Goal: Task Accomplishment & Management: Complete application form

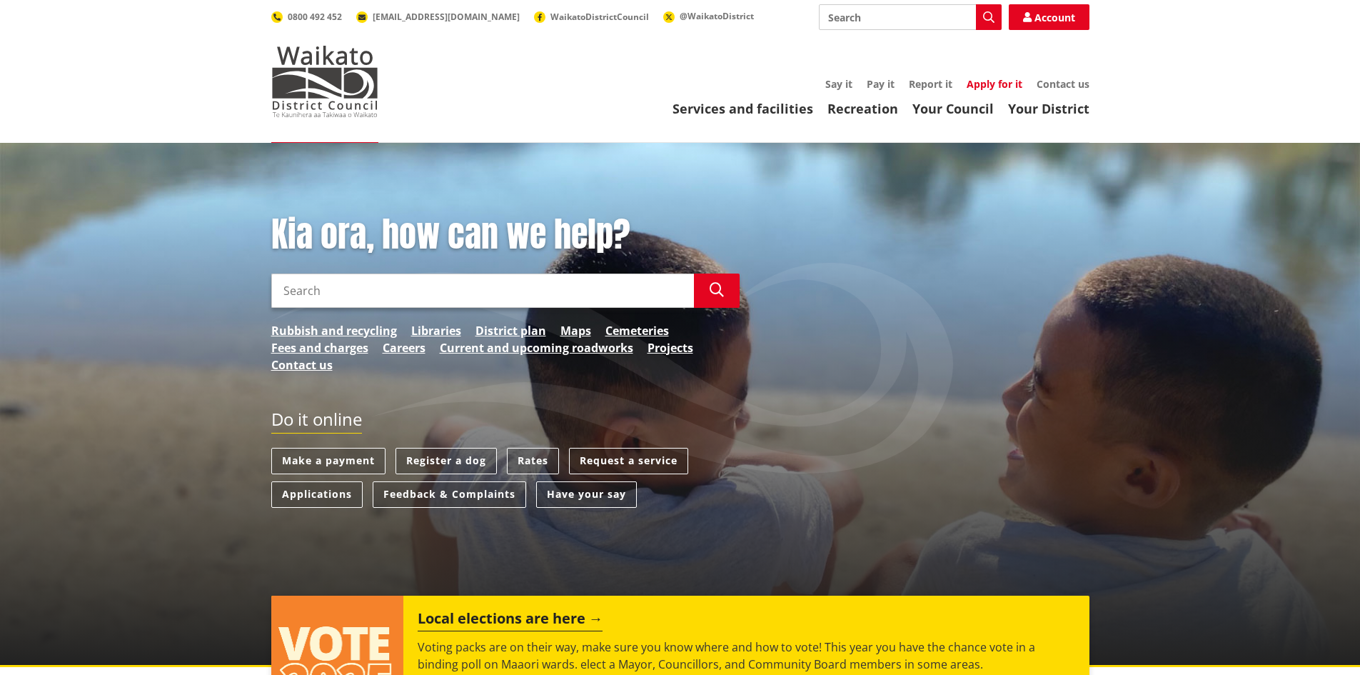
click at [985, 86] on link "Apply for it" at bounding box center [995, 84] width 56 height 14
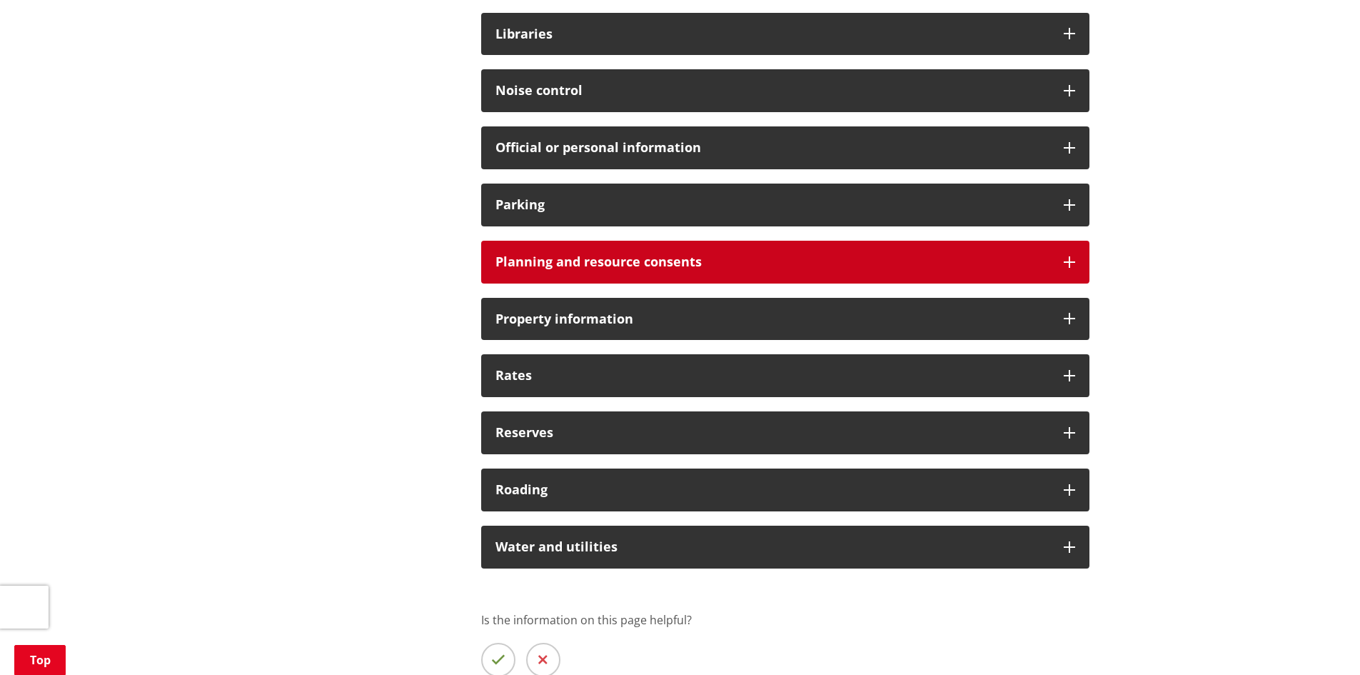
scroll to position [1000, 0]
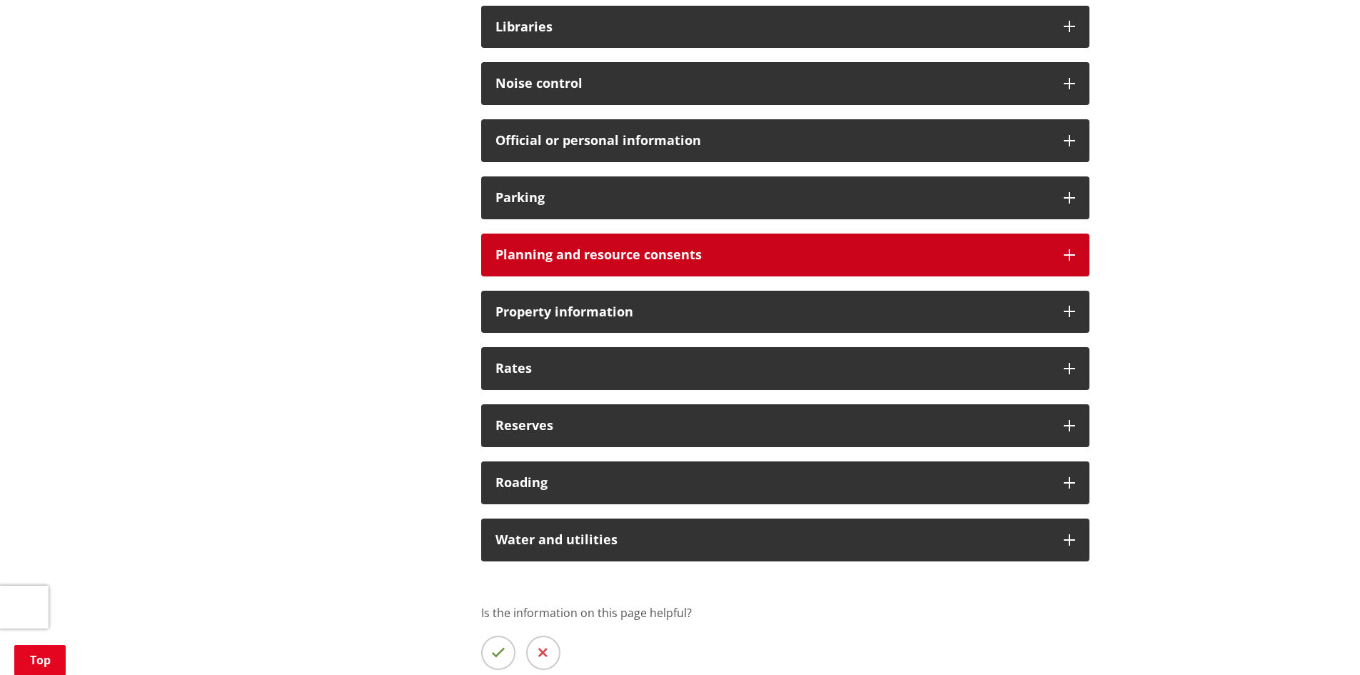
click at [765, 241] on div "Planning and resource consents" at bounding box center [785, 254] width 608 height 43
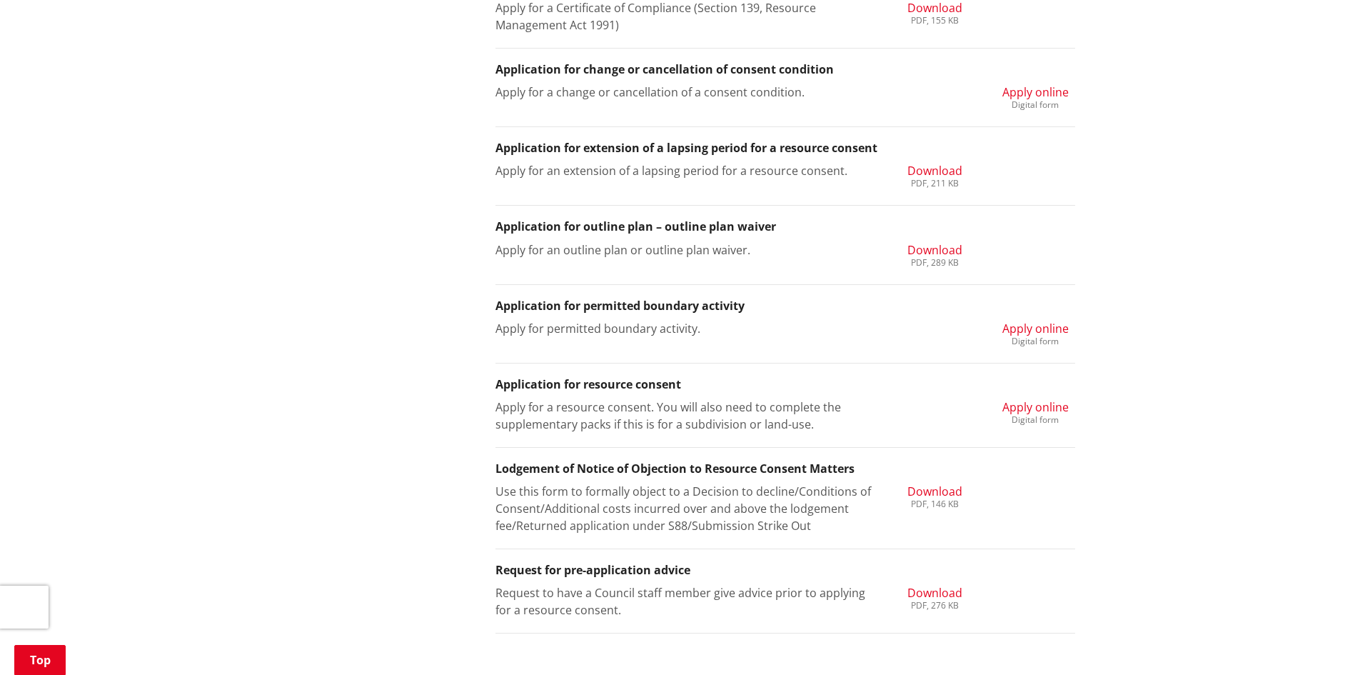
scroll to position [1642, 0]
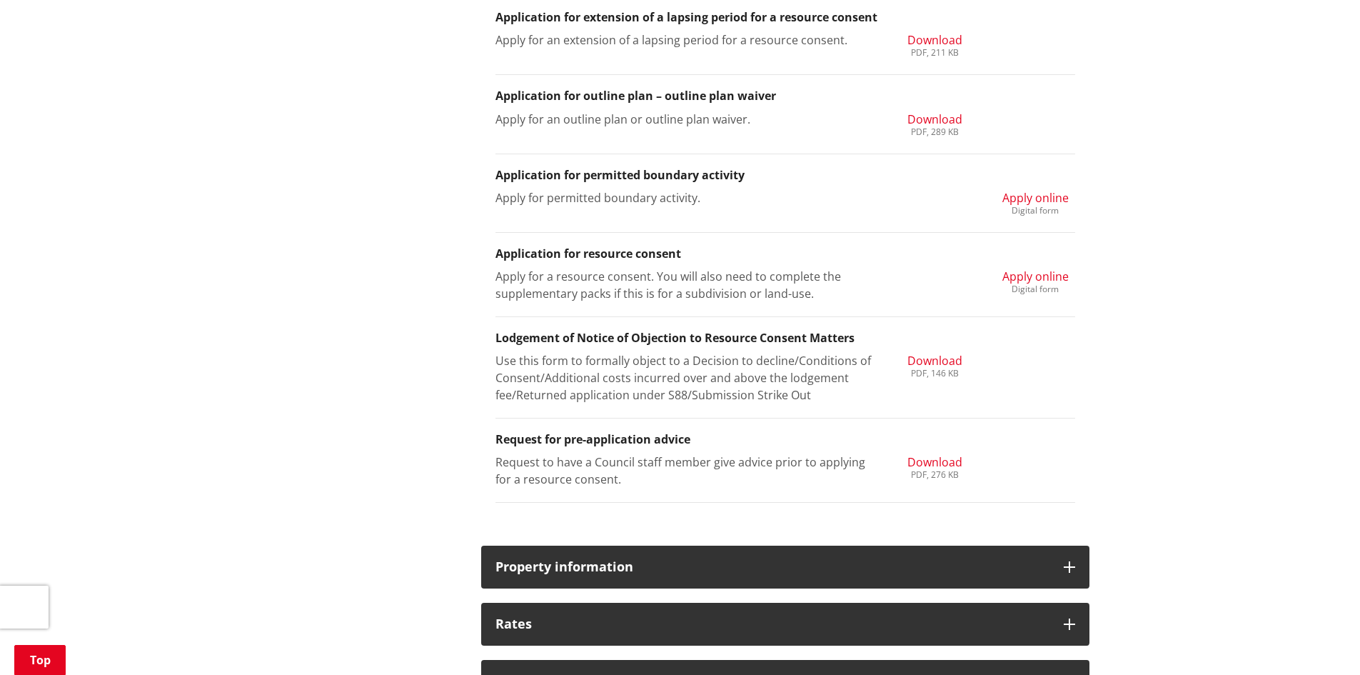
click at [938, 455] on span "Download" at bounding box center [935, 462] width 55 height 16
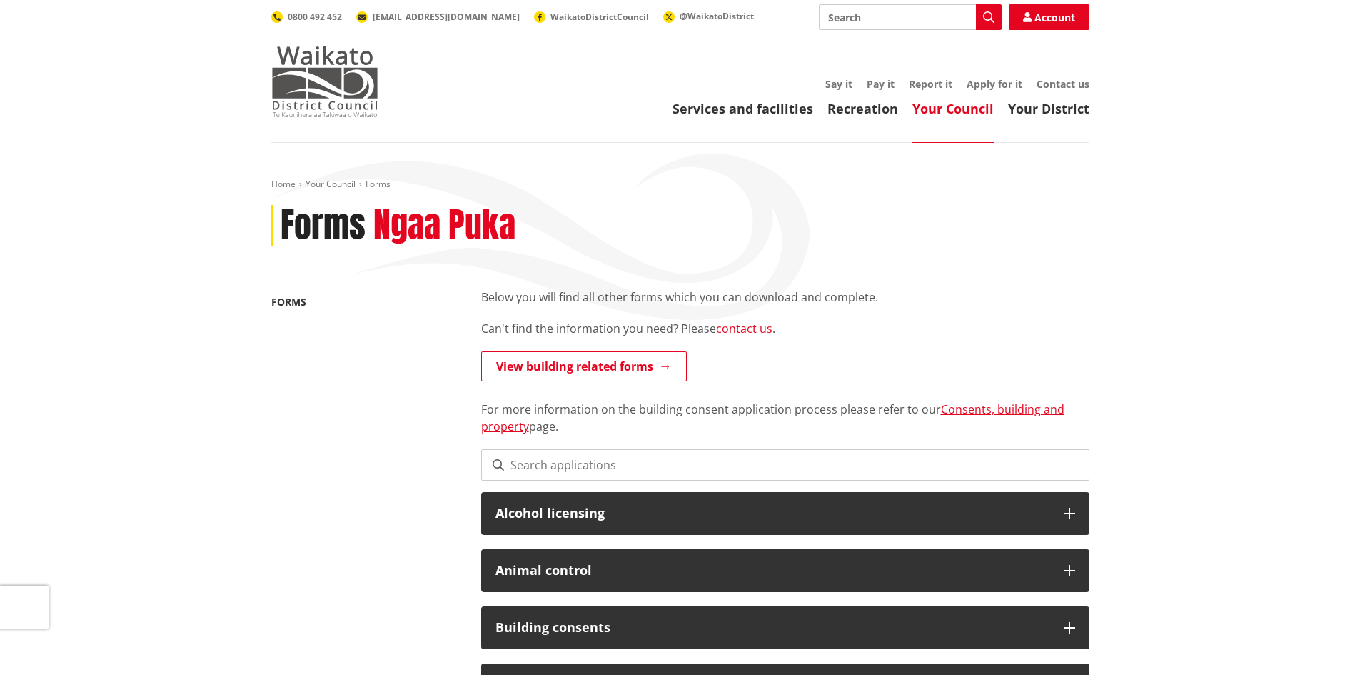
click at [307, 86] on img at bounding box center [324, 81] width 107 height 71
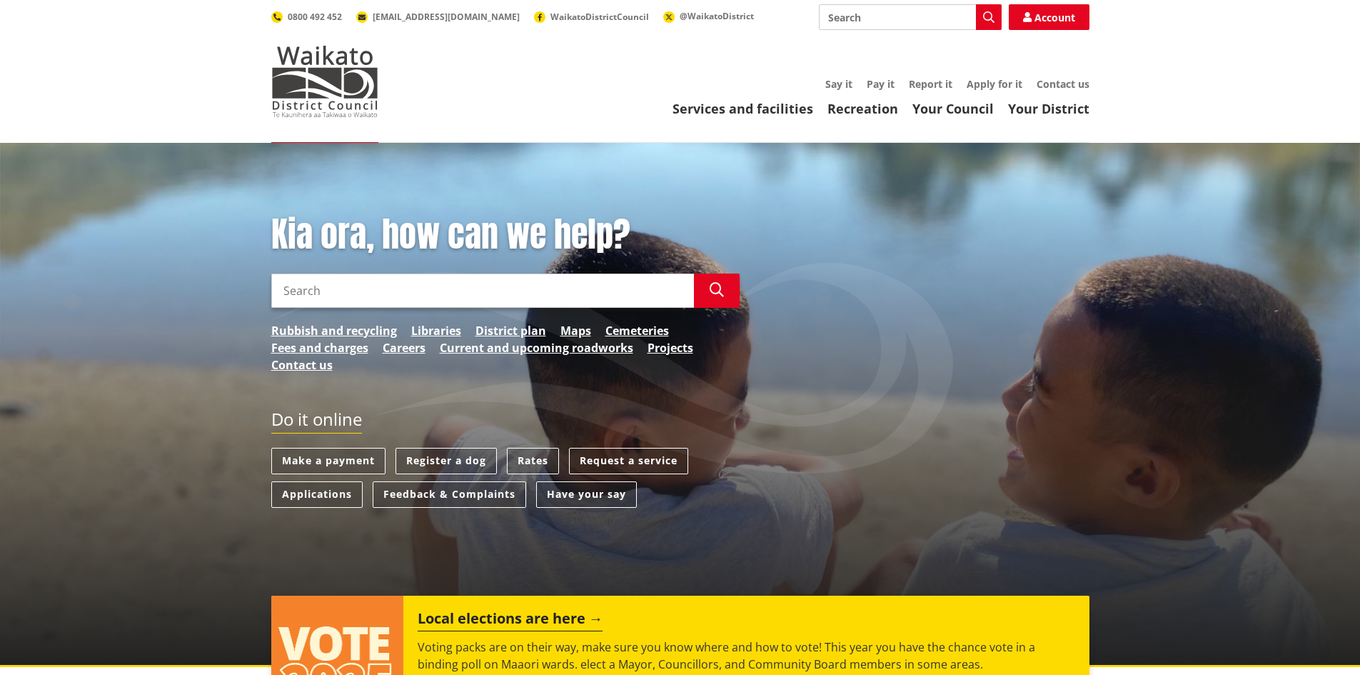
click at [530, 305] on input "Search" at bounding box center [482, 290] width 423 height 34
type input "vehicle crossing application"
click at [699, 303] on button "Search" at bounding box center [717, 290] width 46 height 34
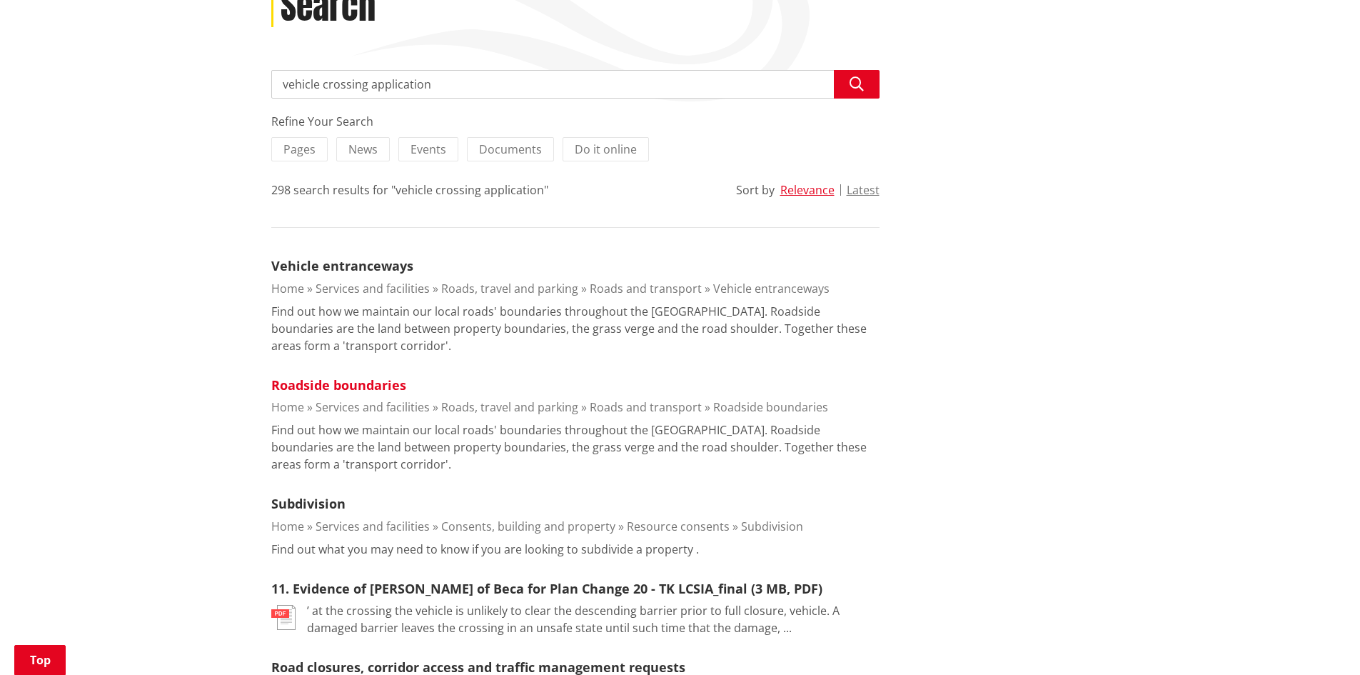
scroll to position [214, 0]
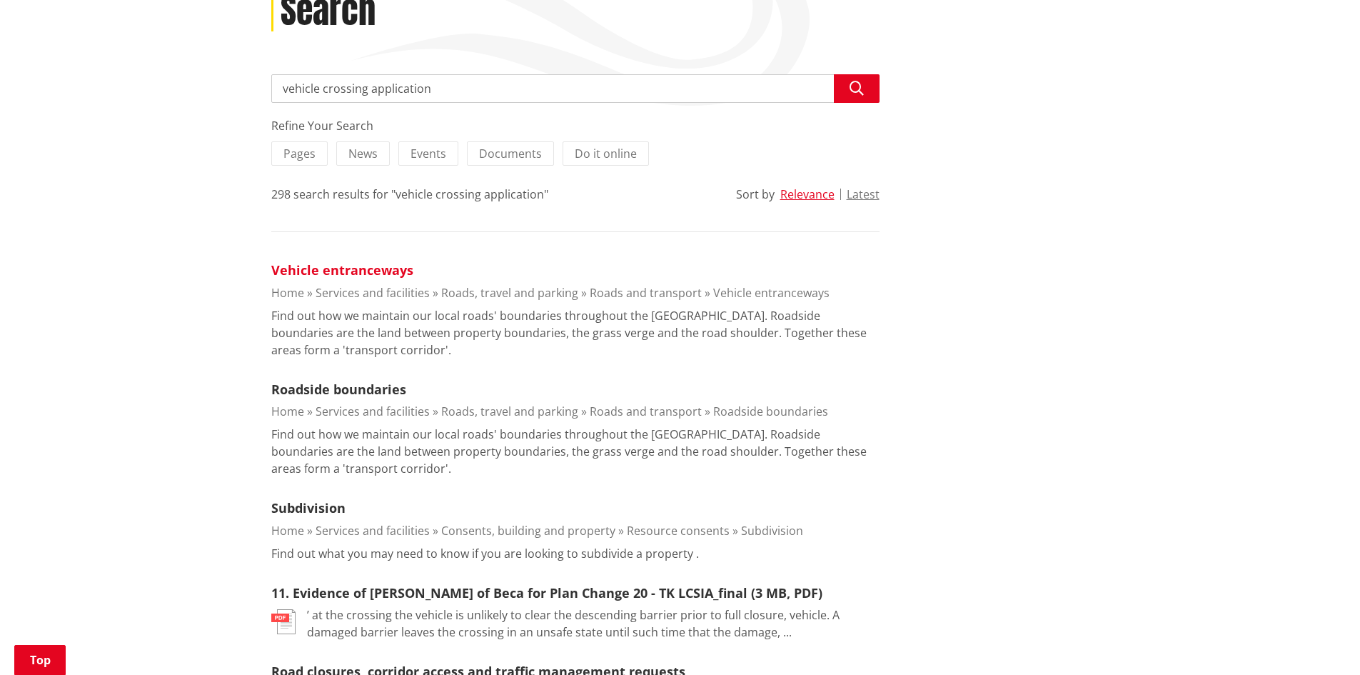
click at [356, 267] on link "Vehicle entranceways" at bounding box center [342, 269] width 142 height 17
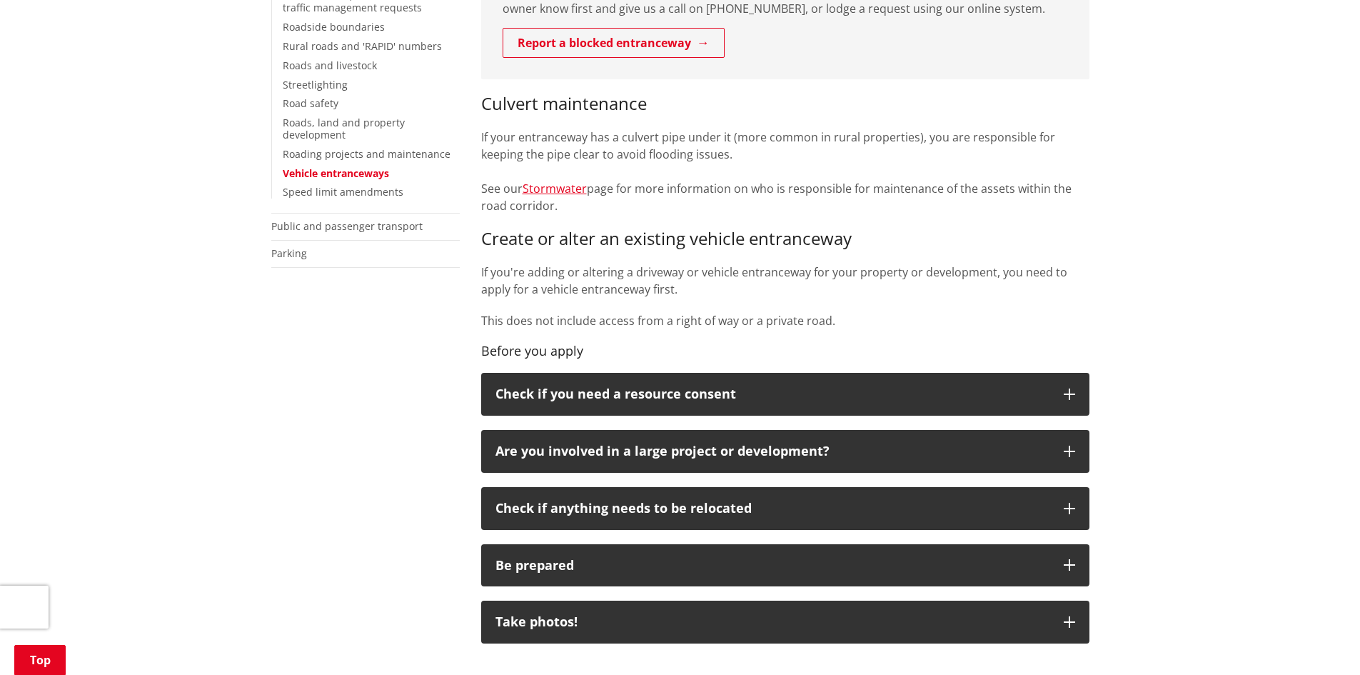
scroll to position [428, 0]
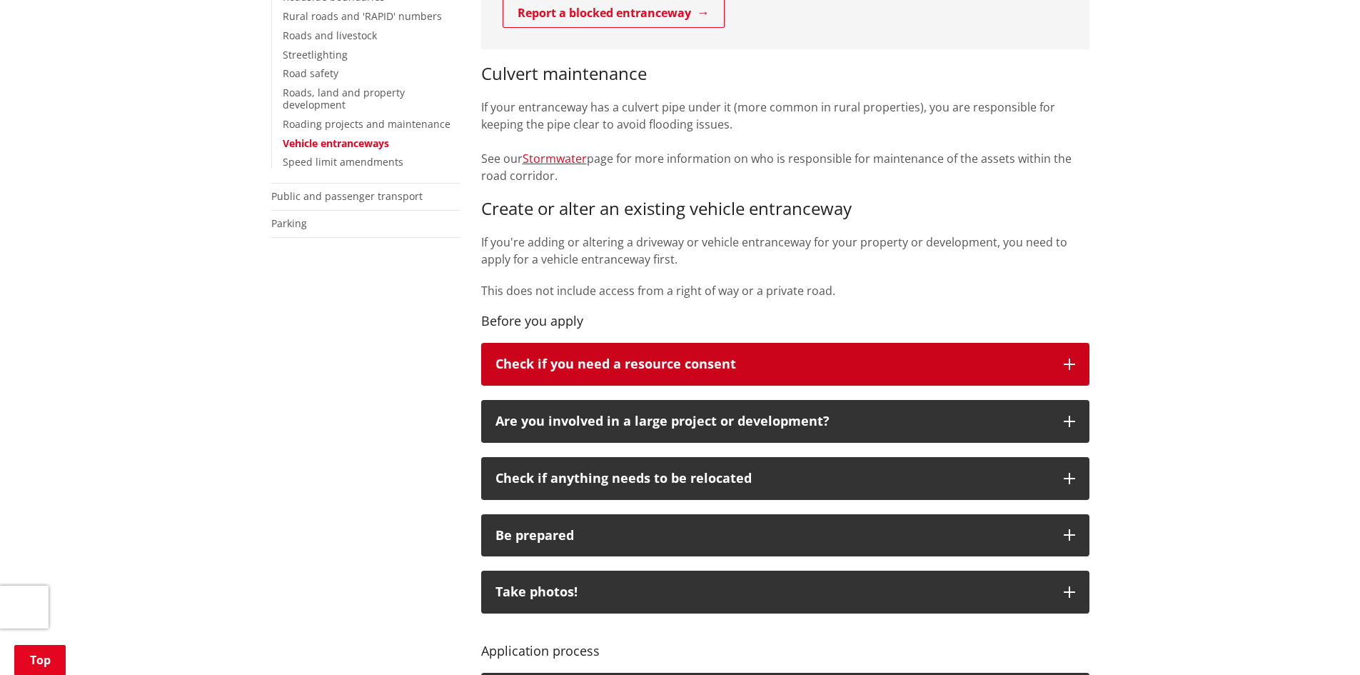
click at [929, 362] on p "Check if you need a resource consent" at bounding box center [773, 364] width 554 height 14
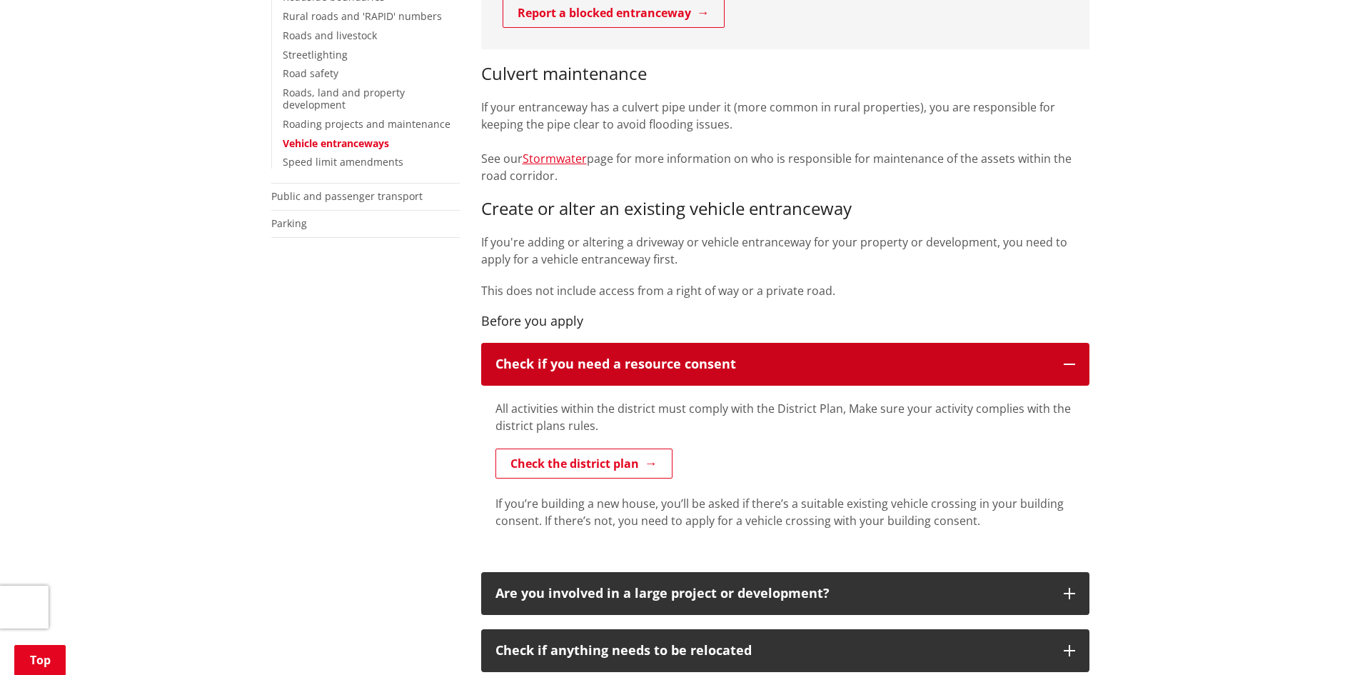
click at [929, 362] on p "Check if you need a resource consent" at bounding box center [773, 364] width 554 height 14
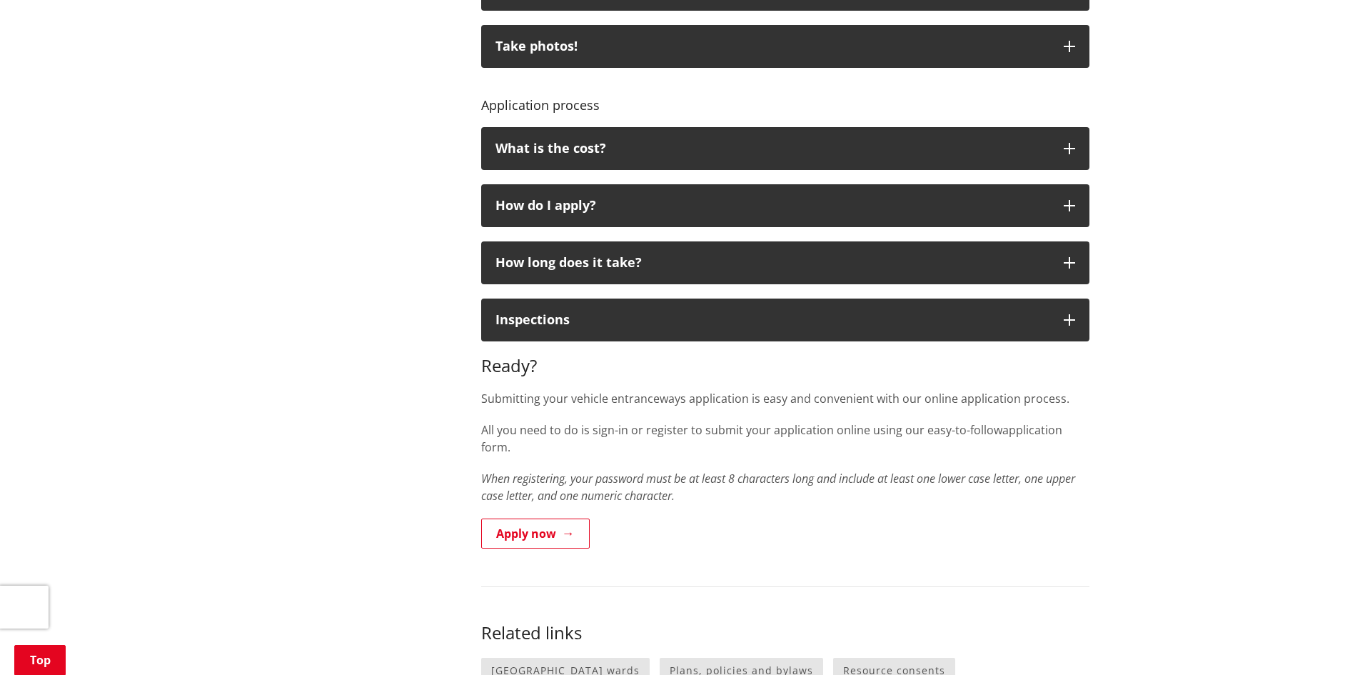
scroll to position [1000, 0]
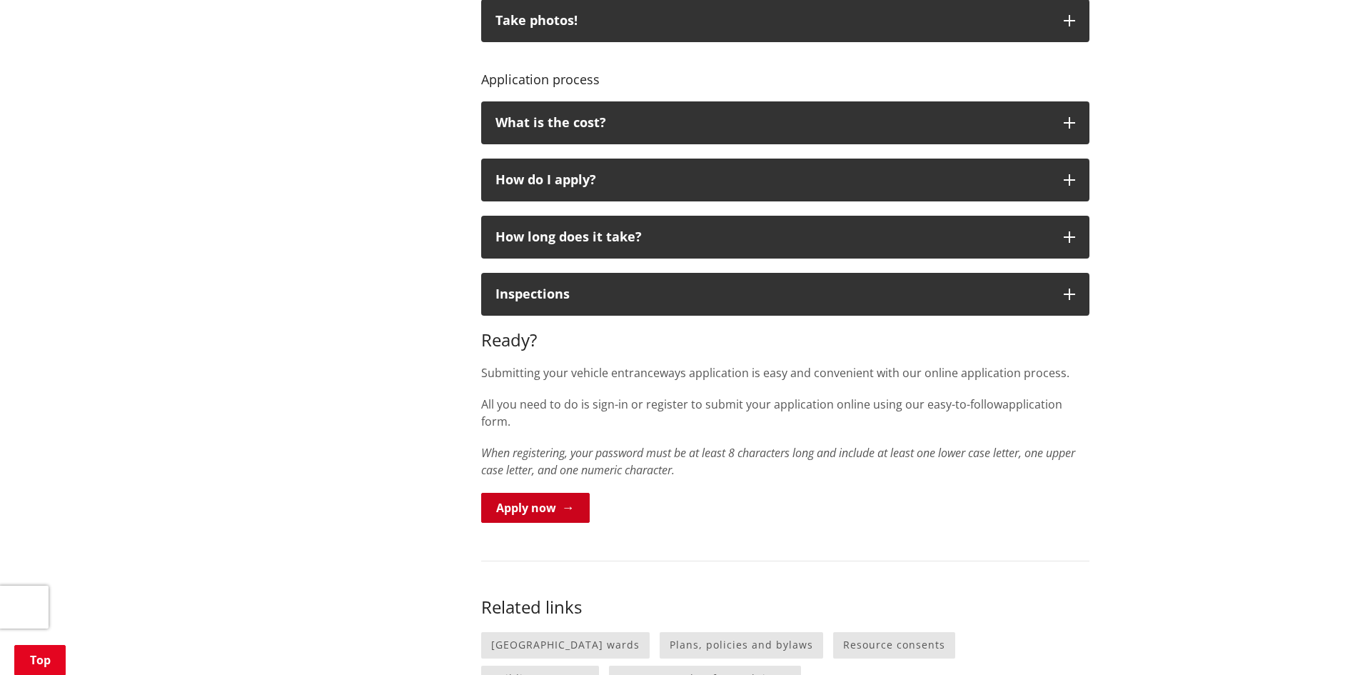
click at [560, 495] on link "Apply now" at bounding box center [535, 508] width 109 height 30
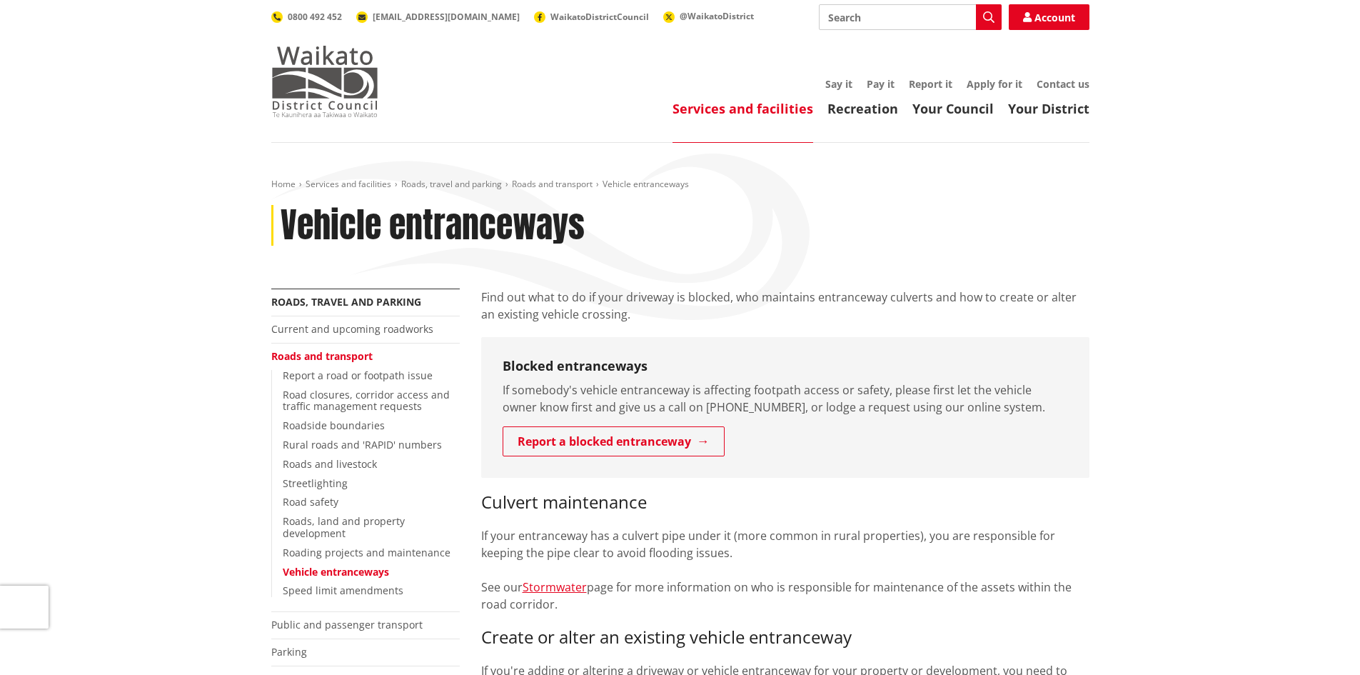
click at [315, 89] on img at bounding box center [324, 81] width 107 height 71
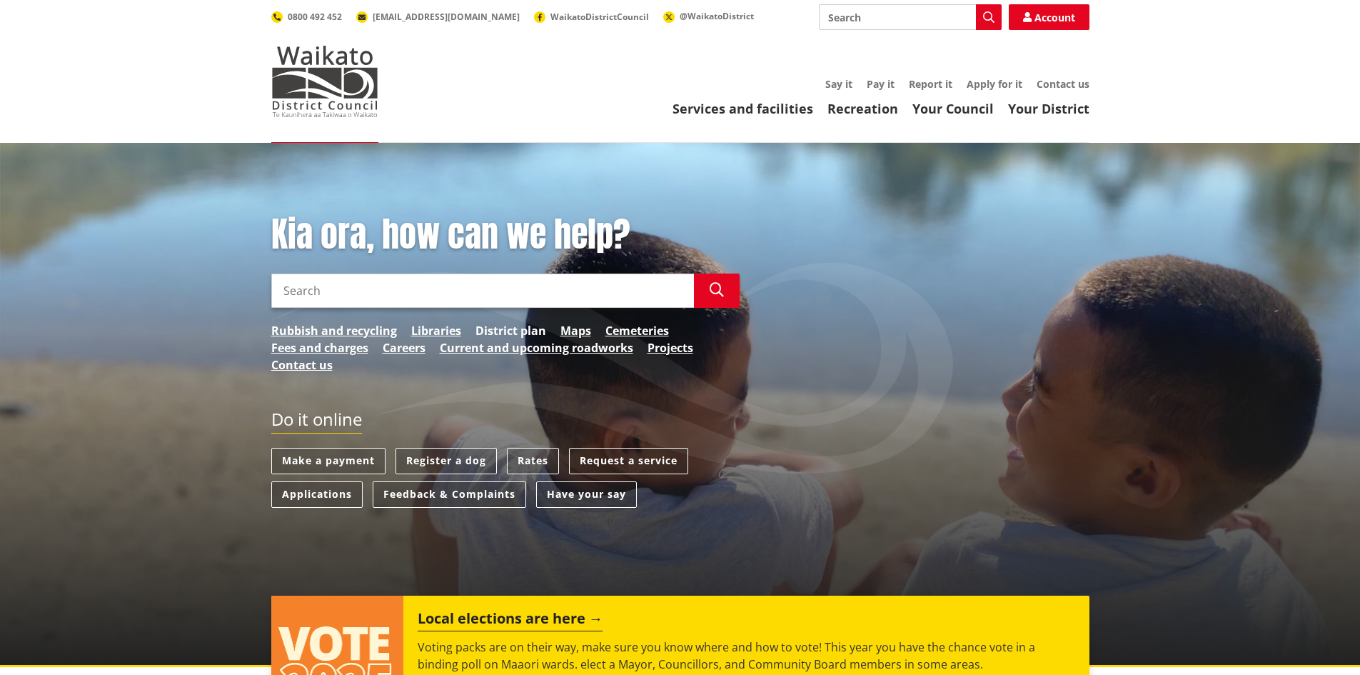
click at [508, 327] on link "District plan" at bounding box center [511, 330] width 71 height 17
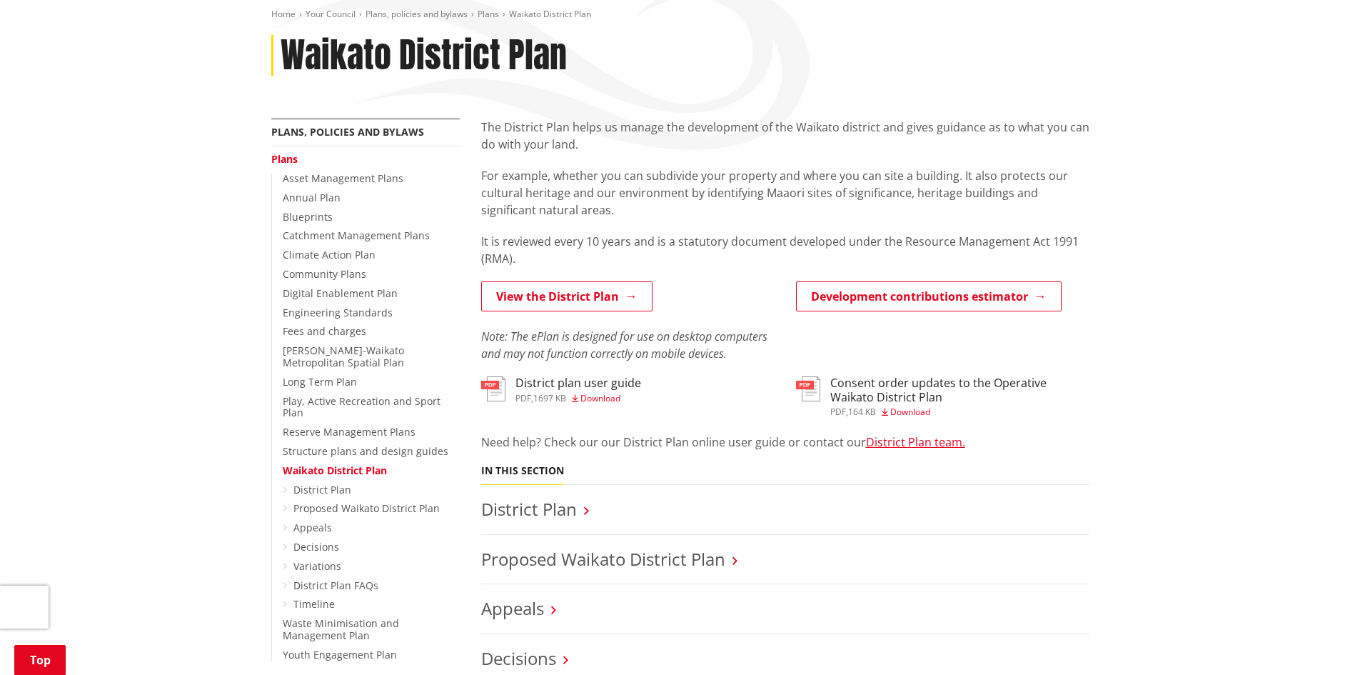
scroll to position [214, 0]
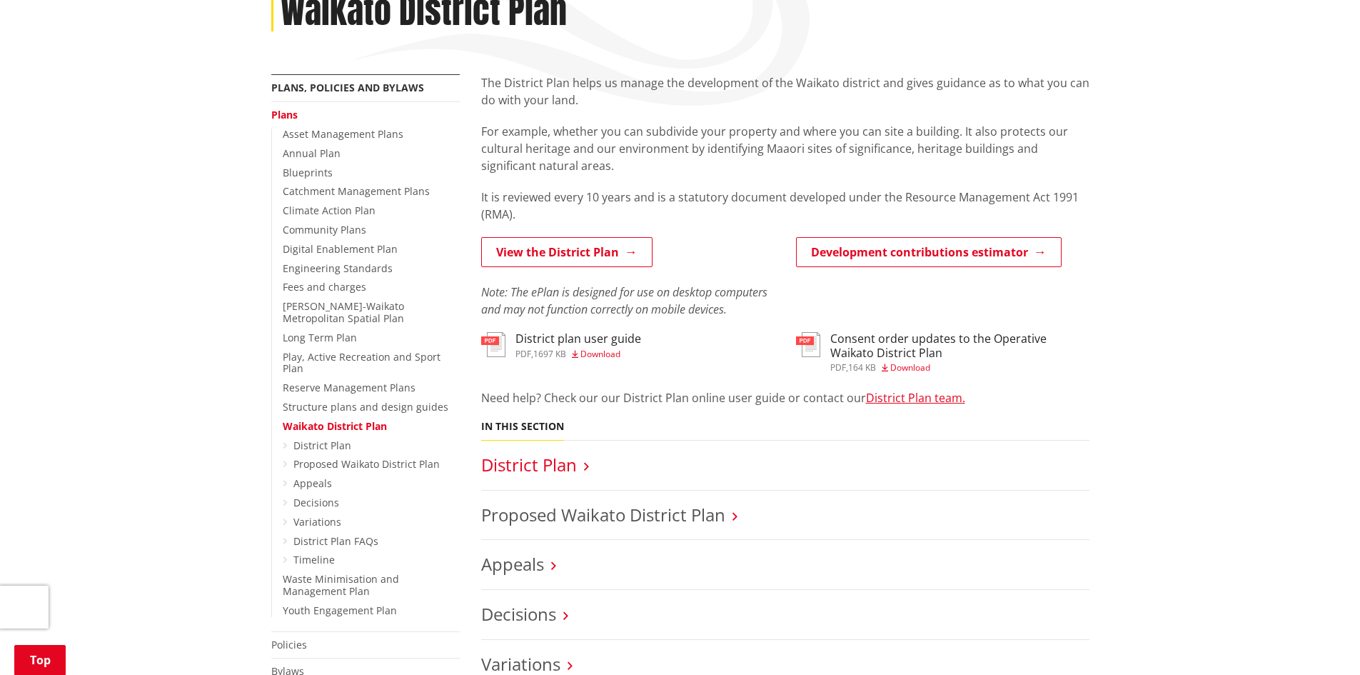
click at [569, 473] on link "District Plan" at bounding box center [529, 465] width 96 height 24
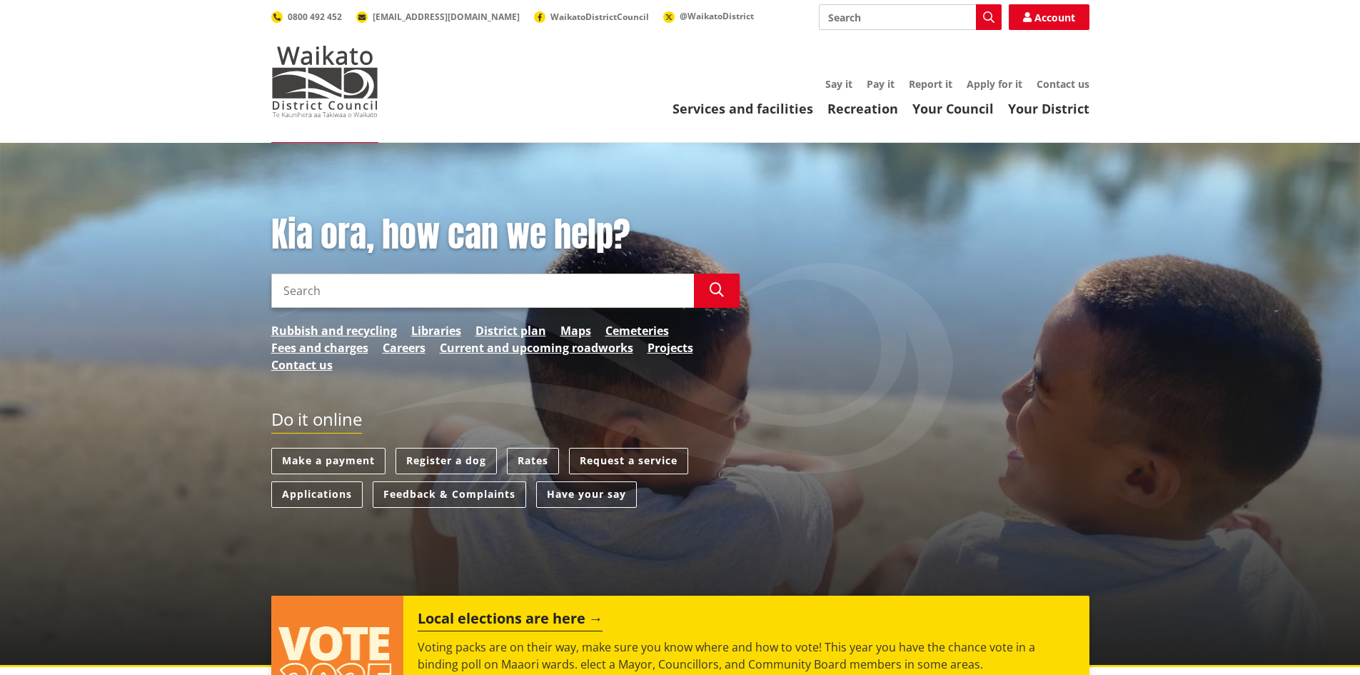
click at [1003, 71] on div "Toggle search Toggle navigation Services and facilities Recreation Your Council…" at bounding box center [681, 60] width 840 height 113
click at [996, 81] on link "Apply for it" at bounding box center [995, 84] width 56 height 14
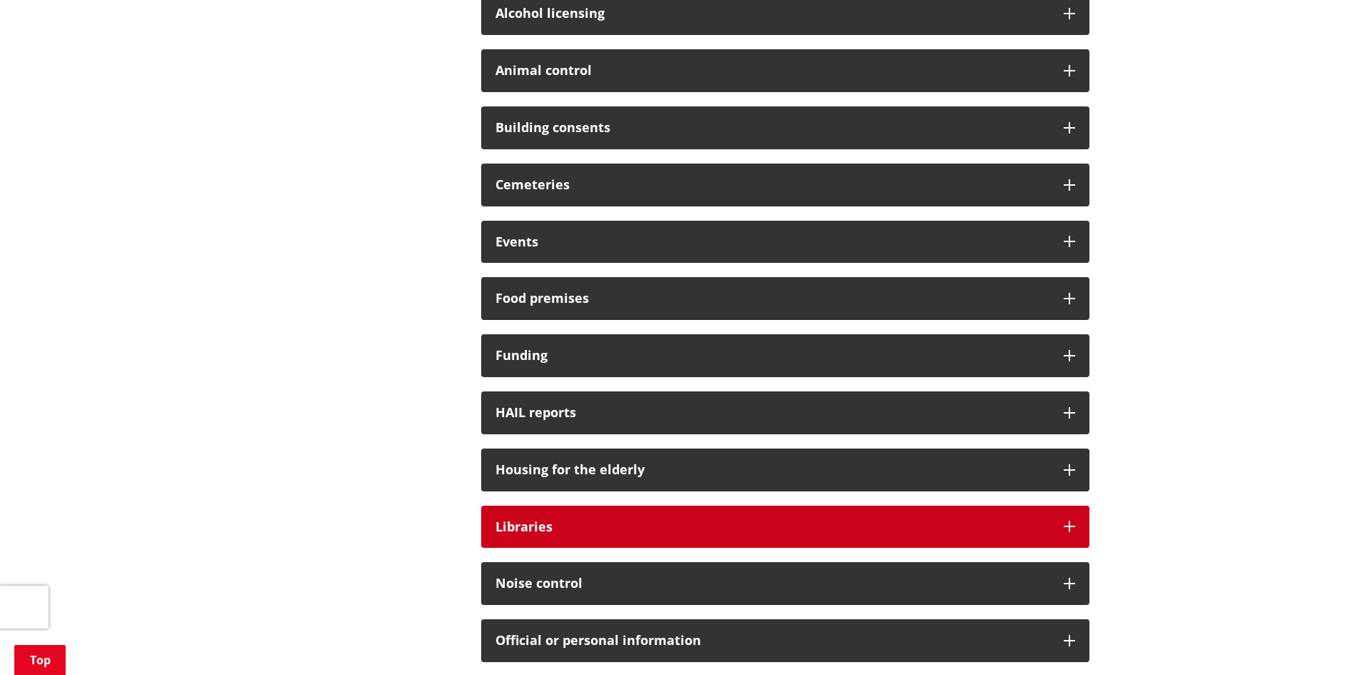
scroll to position [857, 0]
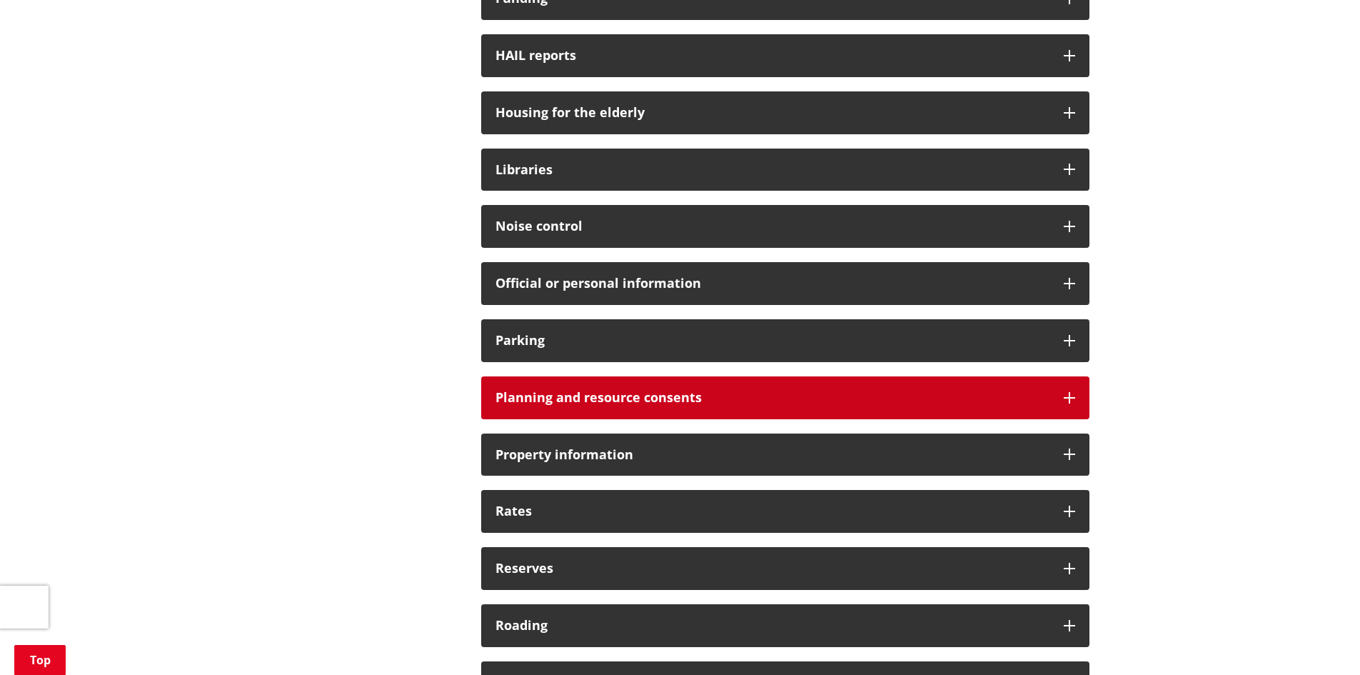
click at [693, 401] on h3 "Planning and resource consents" at bounding box center [773, 398] width 554 height 14
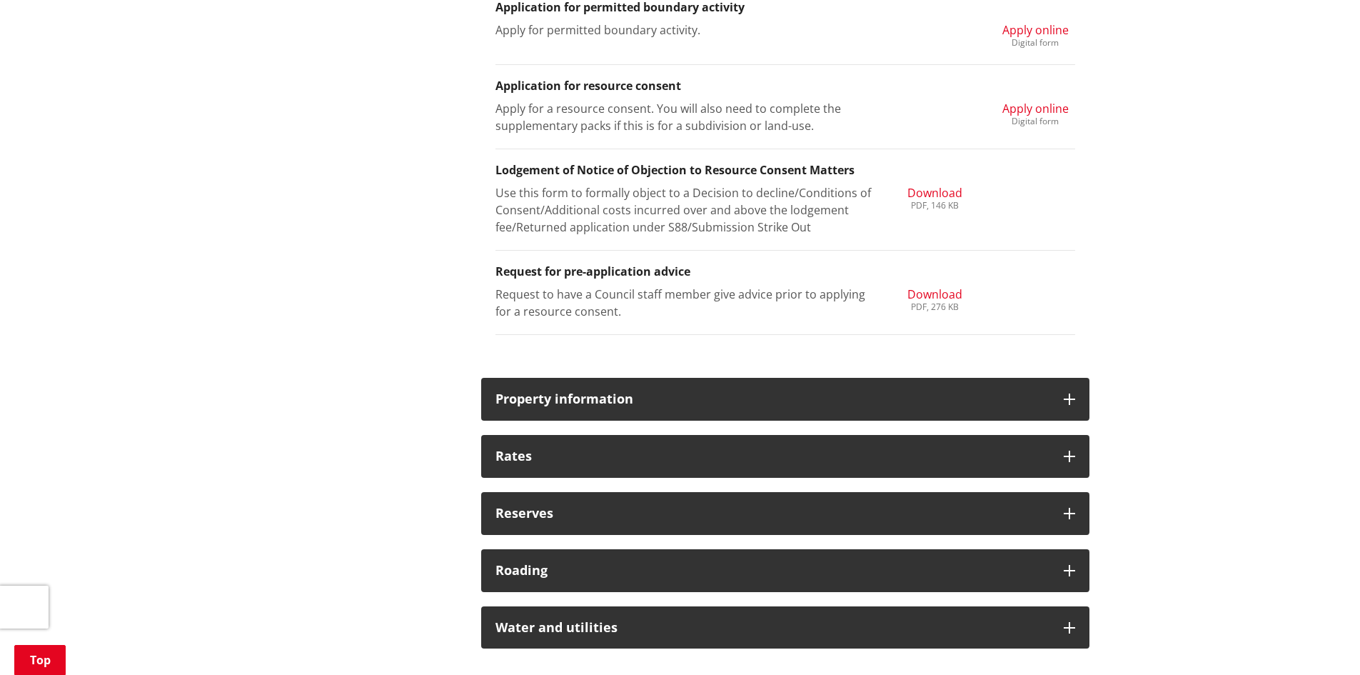
scroll to position [1785, 0]
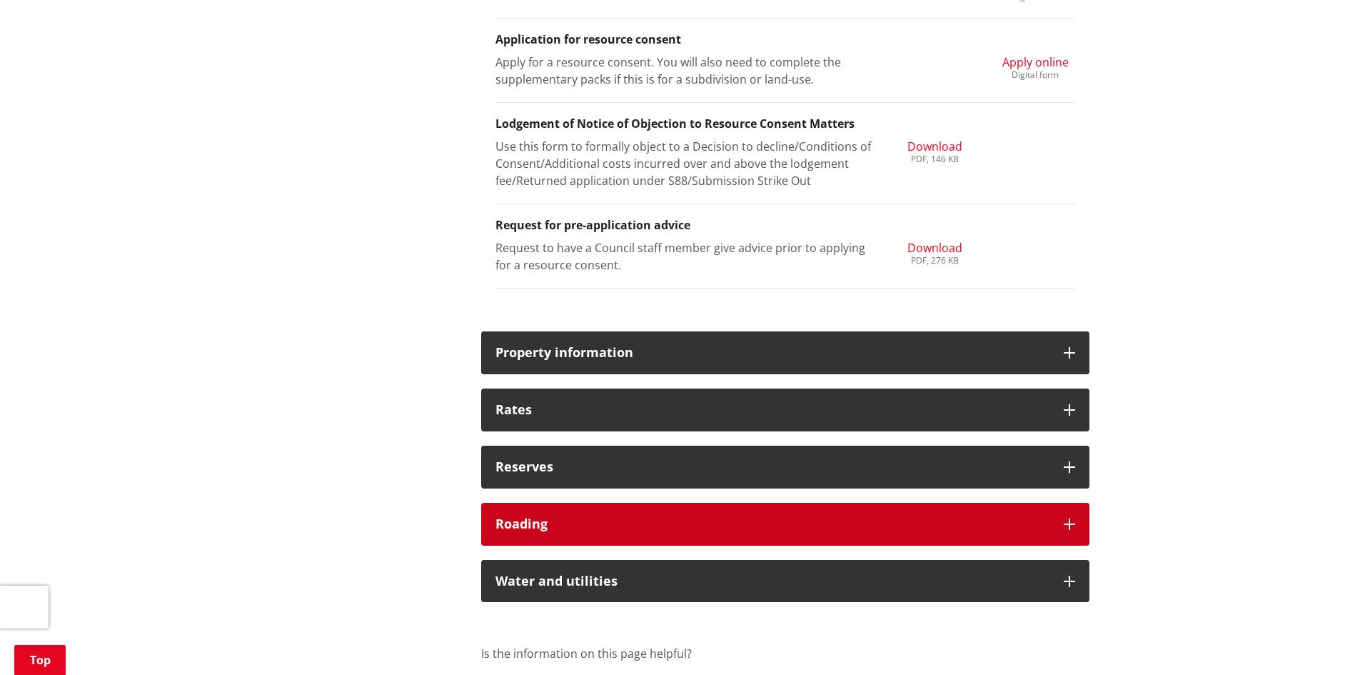
click at [662, 517] on h3 "Roading" at bounding box center [773, 524] width 554 height 14
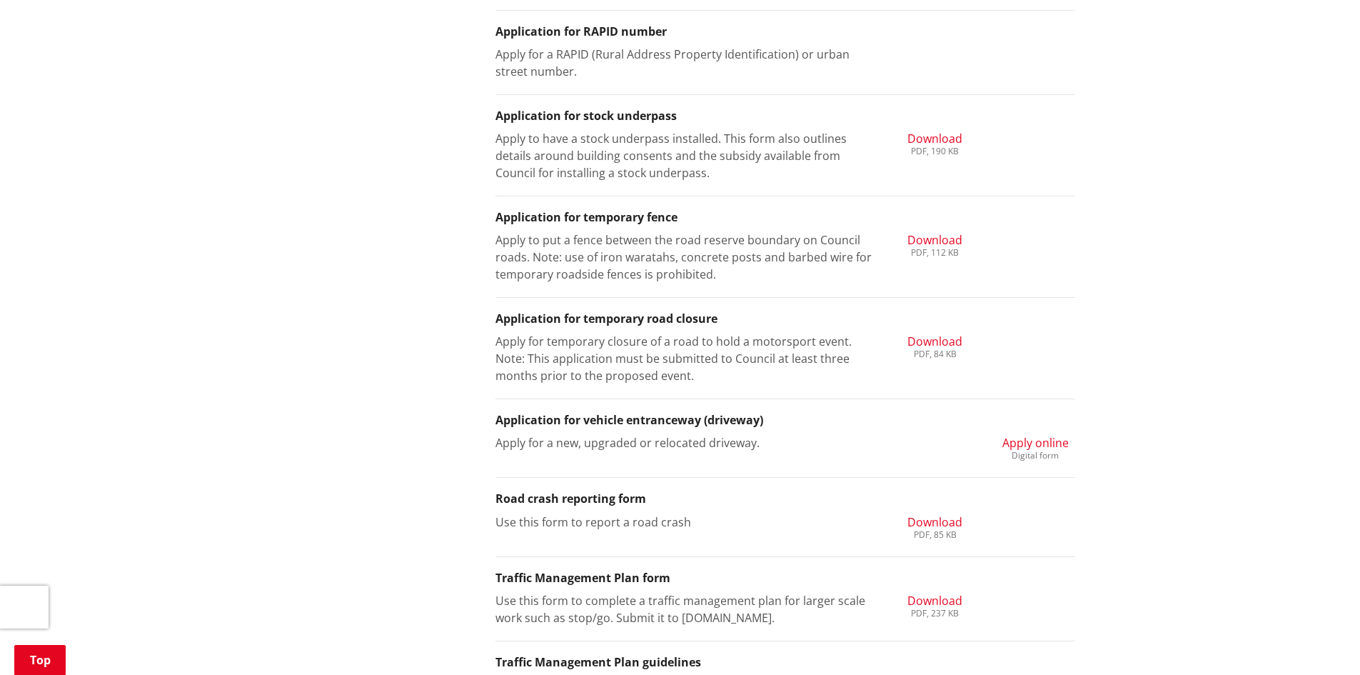
scroll to position [2928, 0]
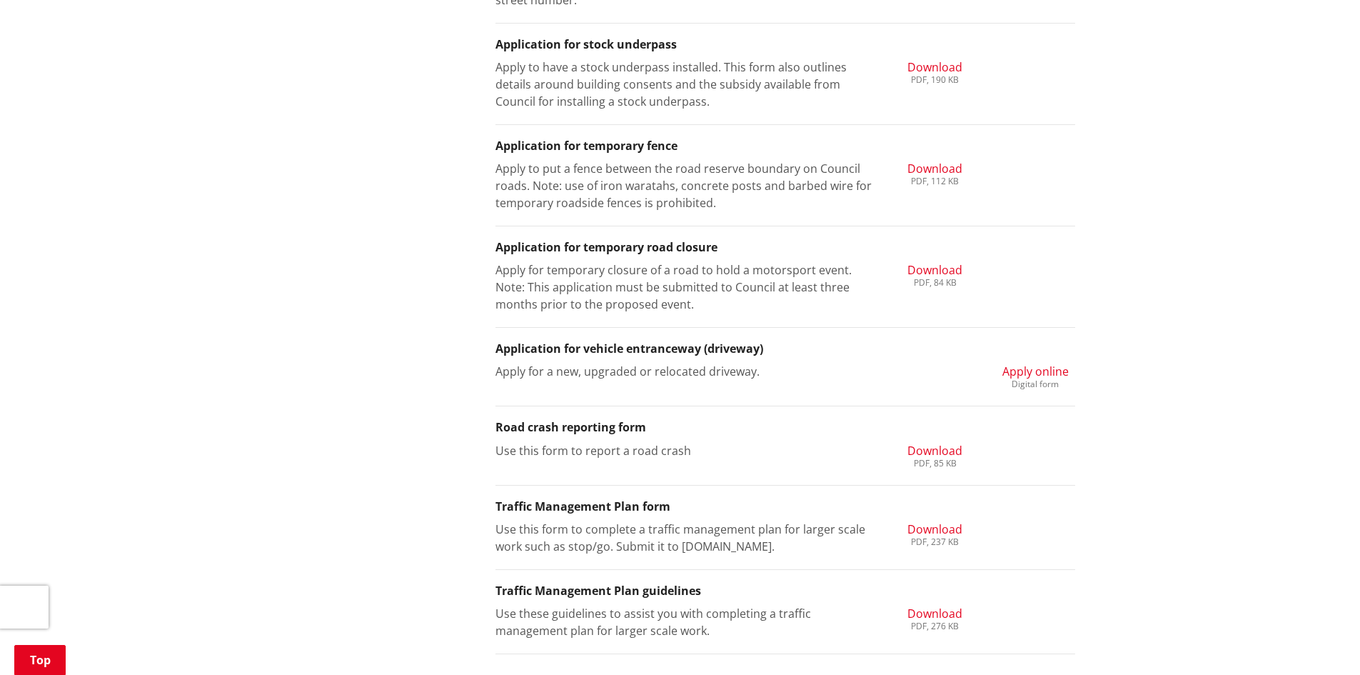
click at [1037, 373] on span "Apply online" at bounding box center [1036, 371] width 66 height 16
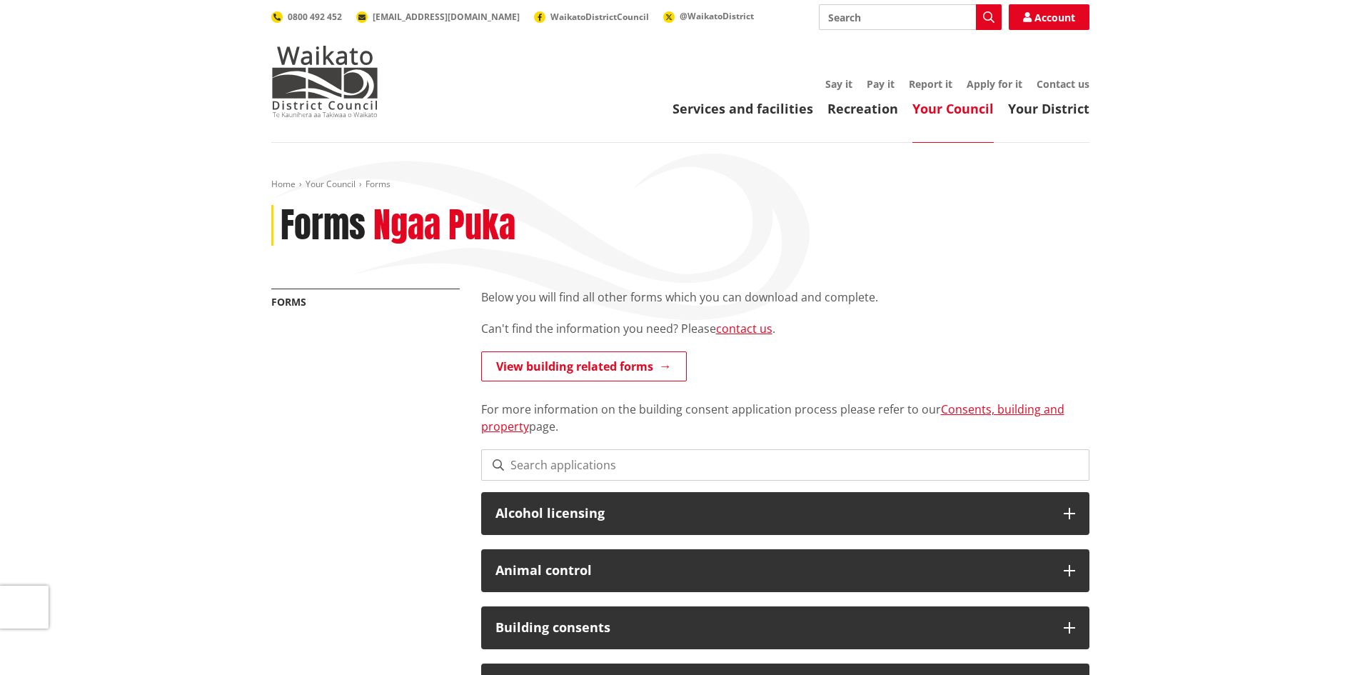
click at [909, 24] on input "Search" at bounding box center [910, 17] width 183 height 26
click at [903, 41] on div "Vehicle entranceways" at bounding box center [910, 44] width 181 height 26
type input "Vehicle entranceways"
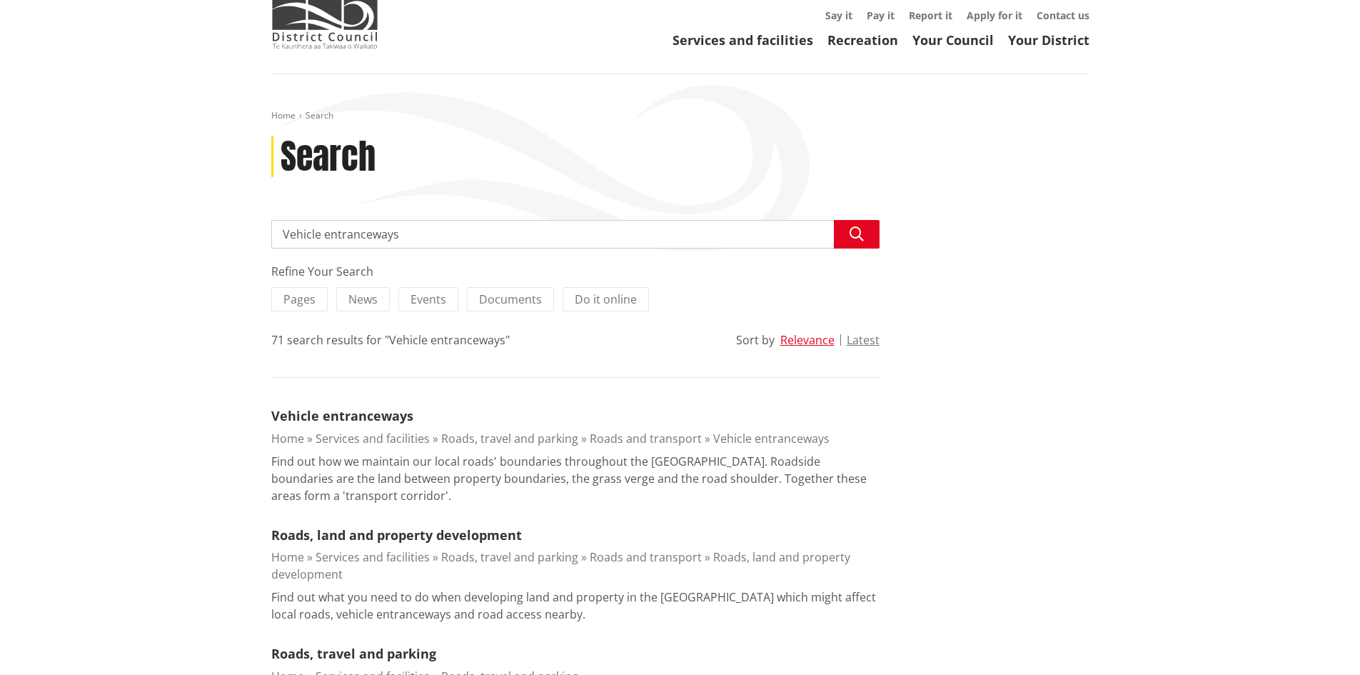
scroll to position [143, 0]
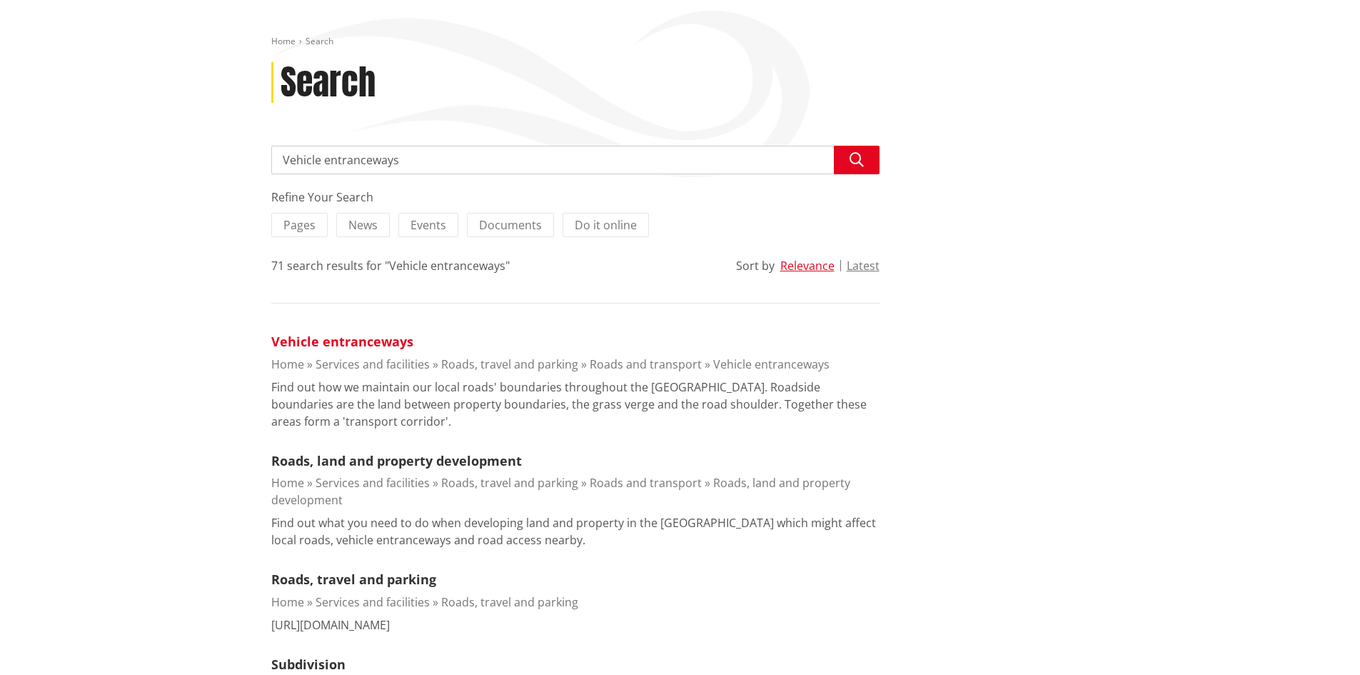
click at [338, 347] on link "Vehicle entranceways" at bounding box center [342, 341] width 142 height 17
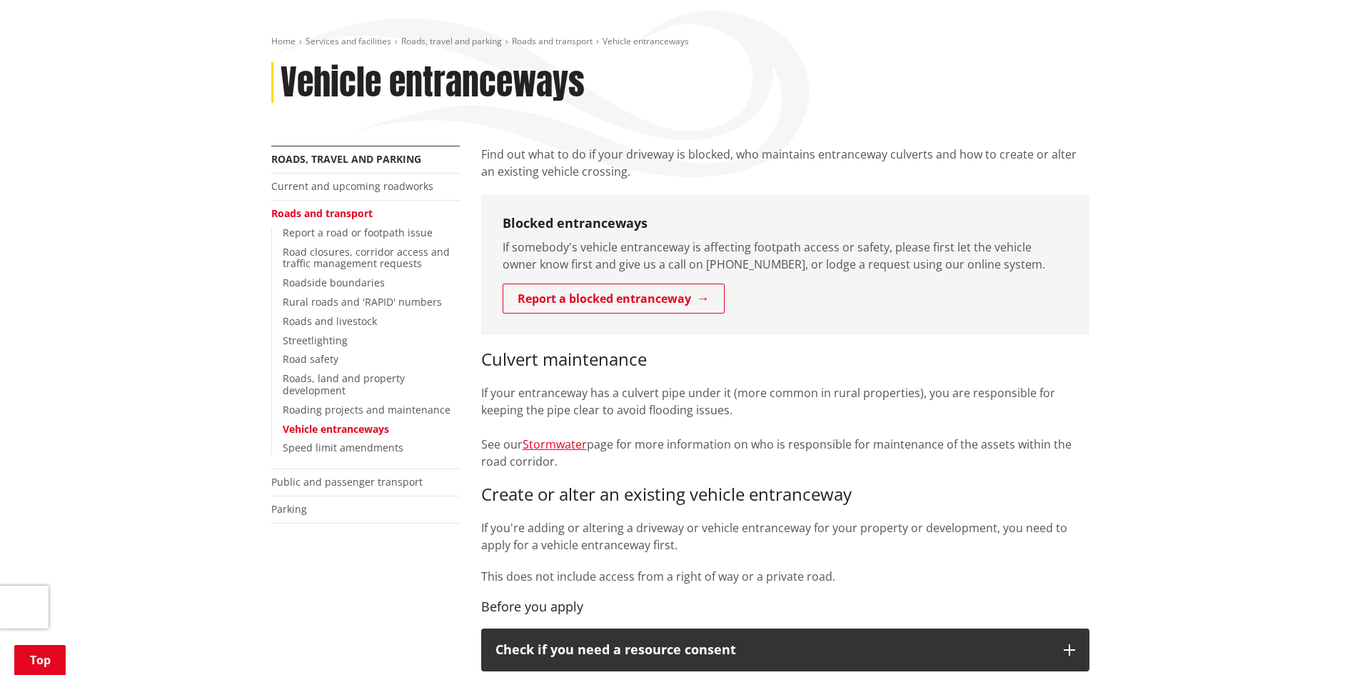
scroll to position [500, 0]
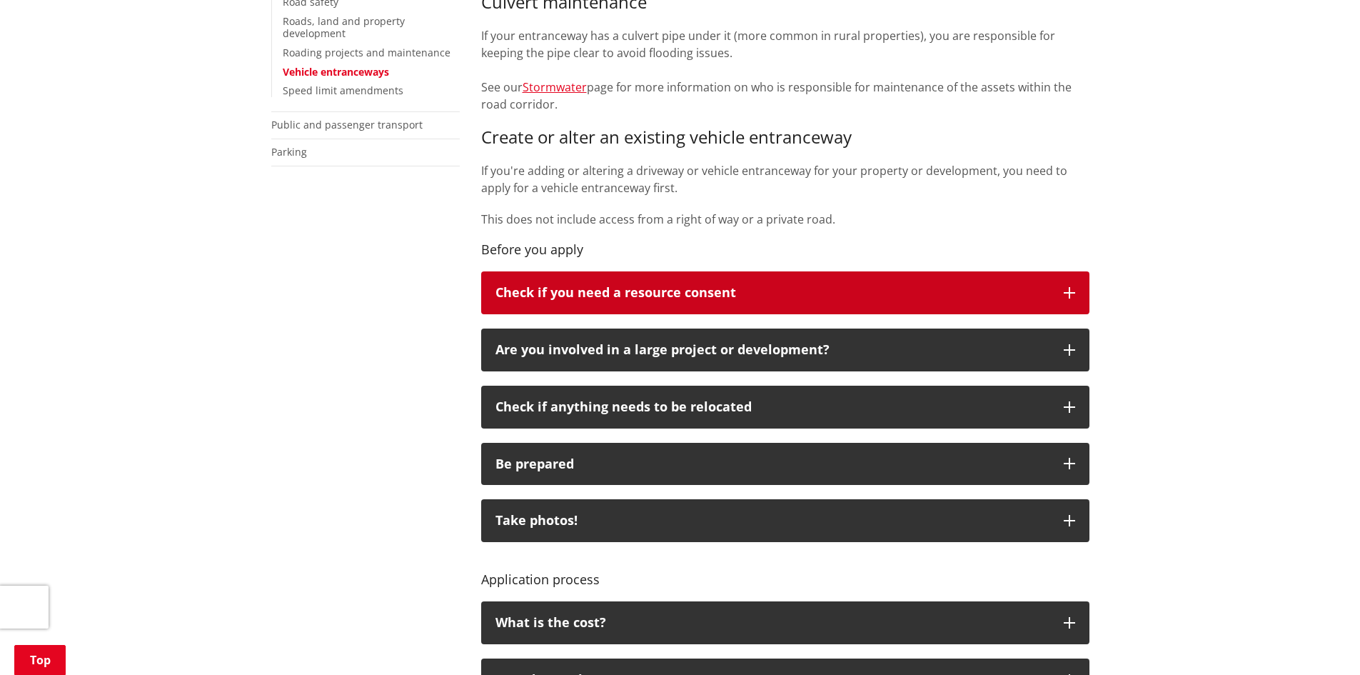
click at [800, 288] on p "Check if you need a resource consent" at bounding box center [773, 293] width 554 height 14
